Goal: Task Accomplishment & Management: Use online tool/utility

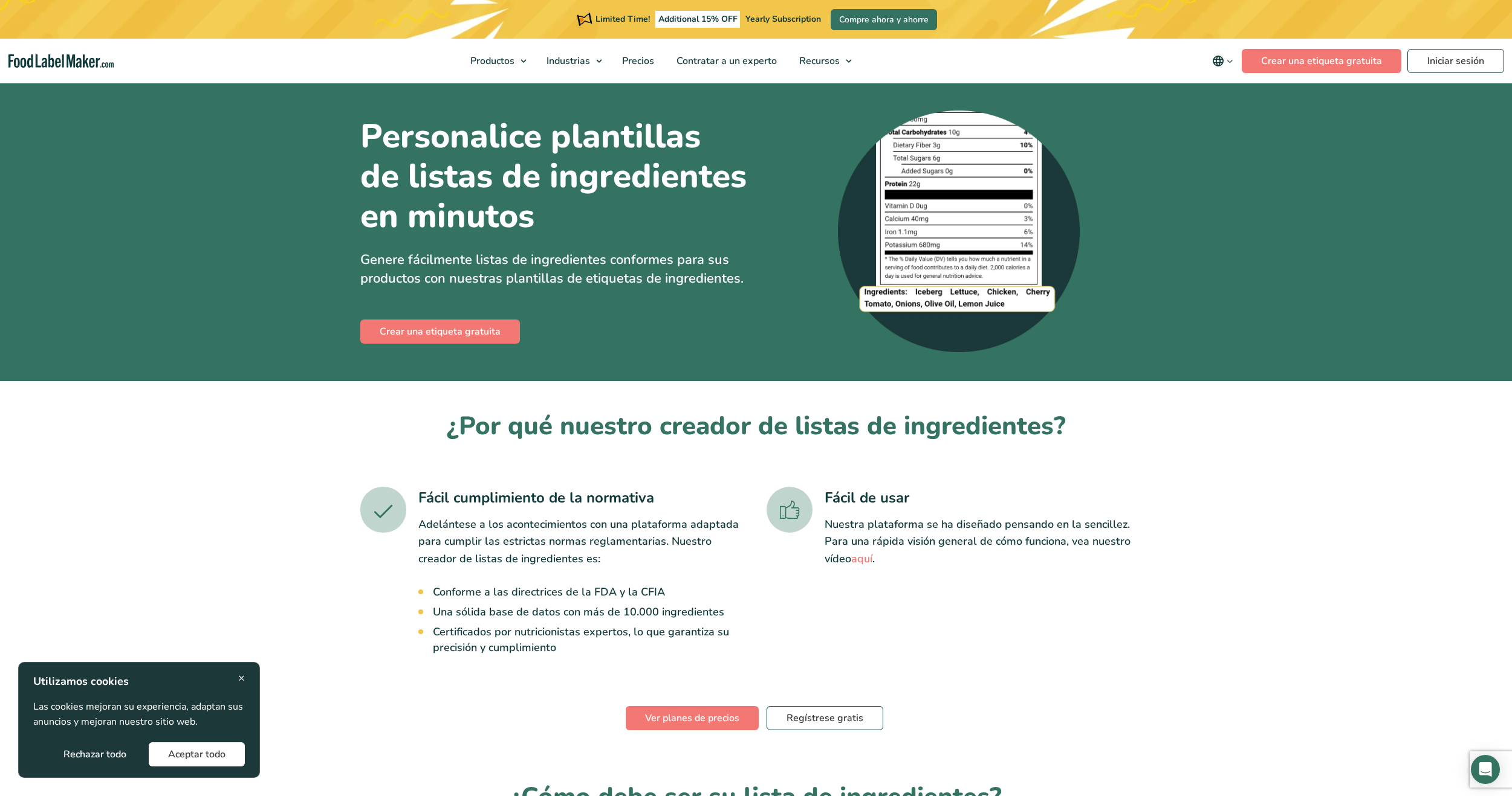
click at [589, 212] on h1 "Personalice plantillas de listas de ingredientes en minutos" at bounding box center [553, 176] width 387 height 119
click at [590, 209] on h1 "Personalice plantillas de listas de ingredientes en minutos" at bounding box center [553, 176] width 387 height 119
drag, startPoint x: 591, startPoint y: 208, endPoint x: 599, endPoint y: 207, distance: 8.1
click at [593, 208] on h1 "Personalice plantillas de listas de ingredientes en minutos" at bounding box center [553, 176] width 387 height 119
click at [598, 208] on h1 "Personalice plantillas de listas de ingredientes en minutos" at bounding box center [553, 176] width 387 height 119
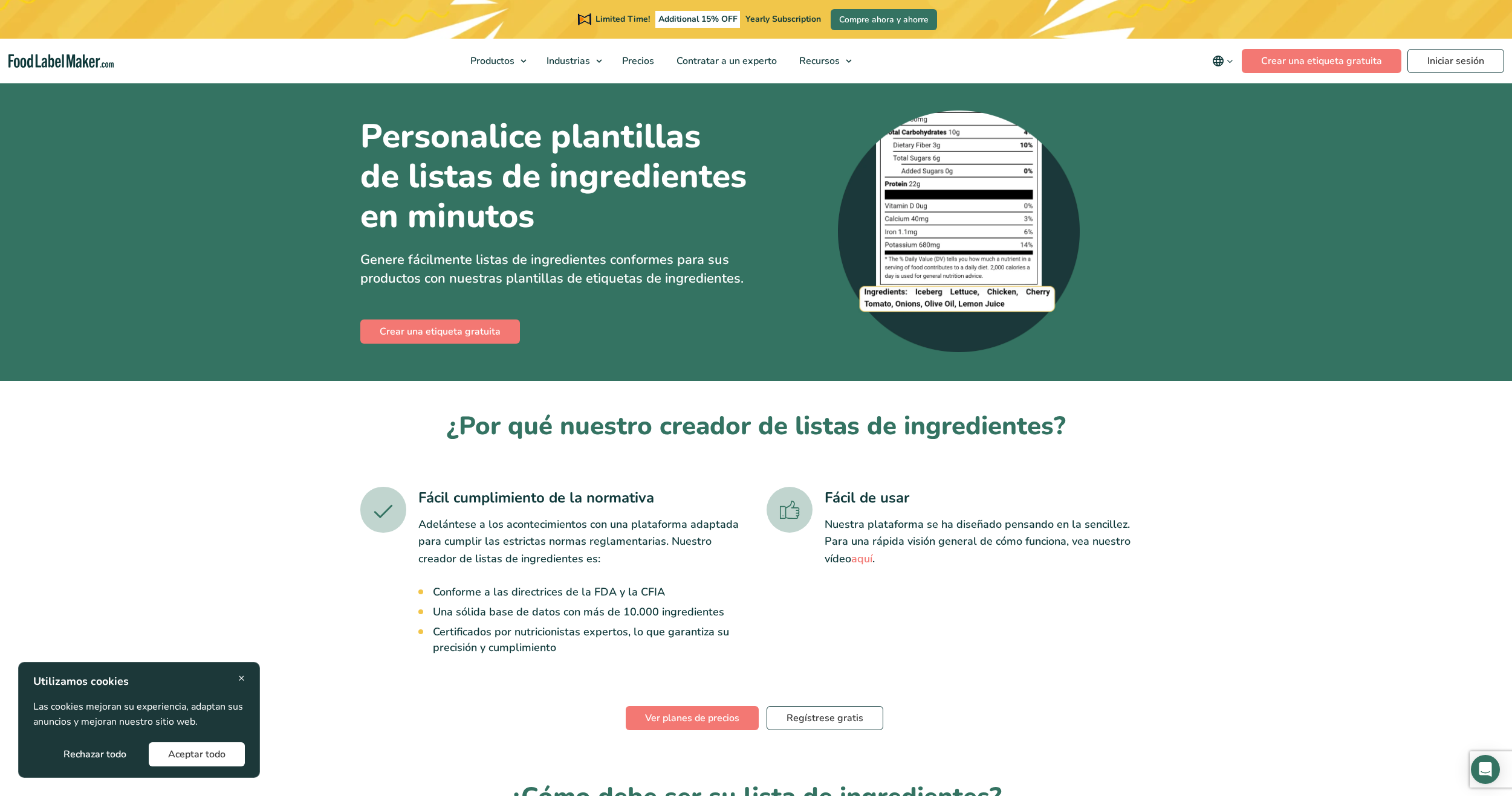
click at [597, 208] on h1 "Personalice plantillas de listas de ingredientes en minutos" at bounding box center [553, 176] width 387 height 119
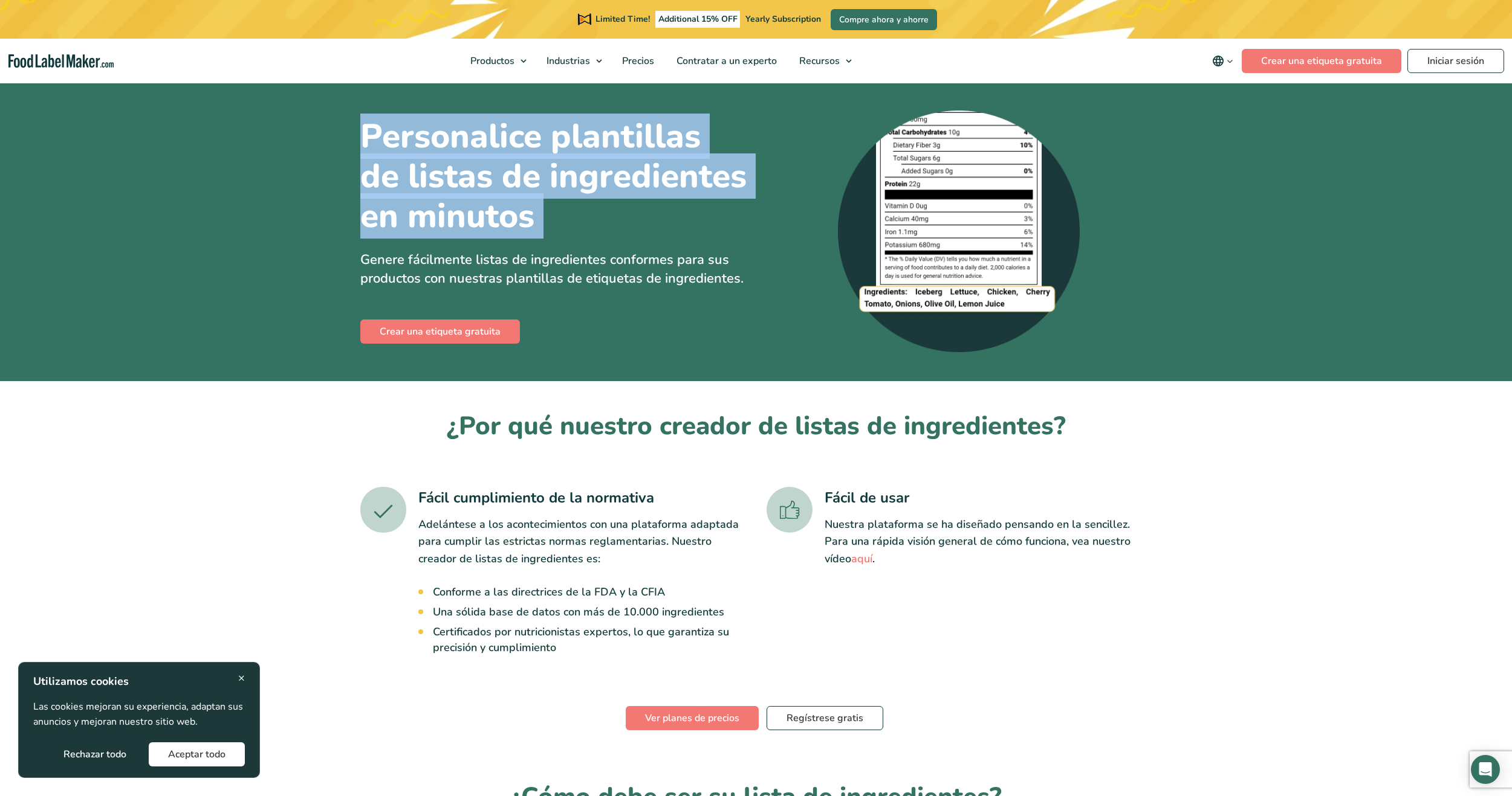
click at [596, 208] on h1 "Personalice plantillas de listas de ingredientes en minutos" at bounding box center [553, 176] width 387 height 119
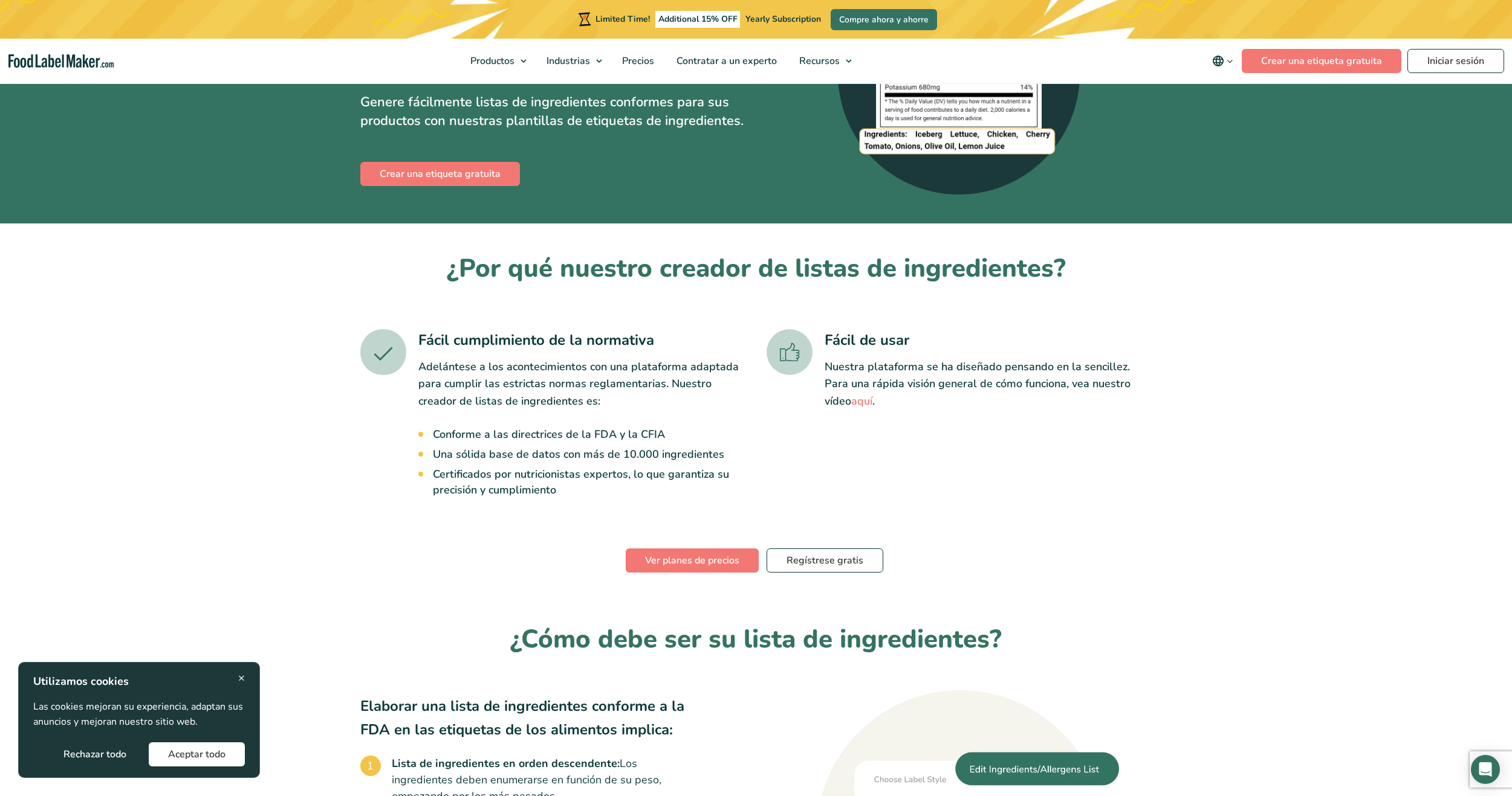
scroll to position [302, 0]
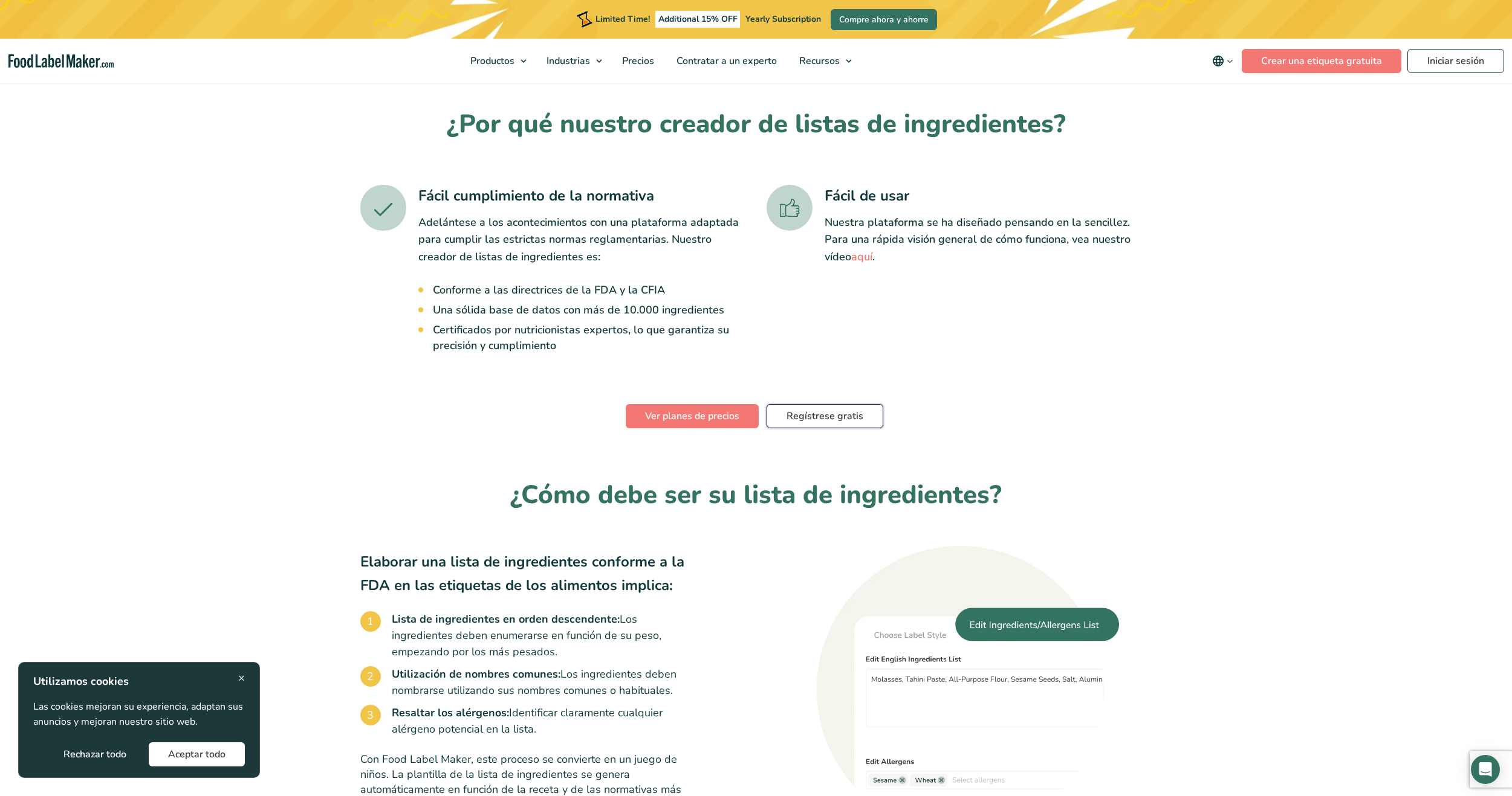
click at [833, 417] on link "Regístrese gratis" at bounding box center [825, 415] width 117 height 24
